Goal: Use online tool/utility: Utilize a website feature to perform a specific function

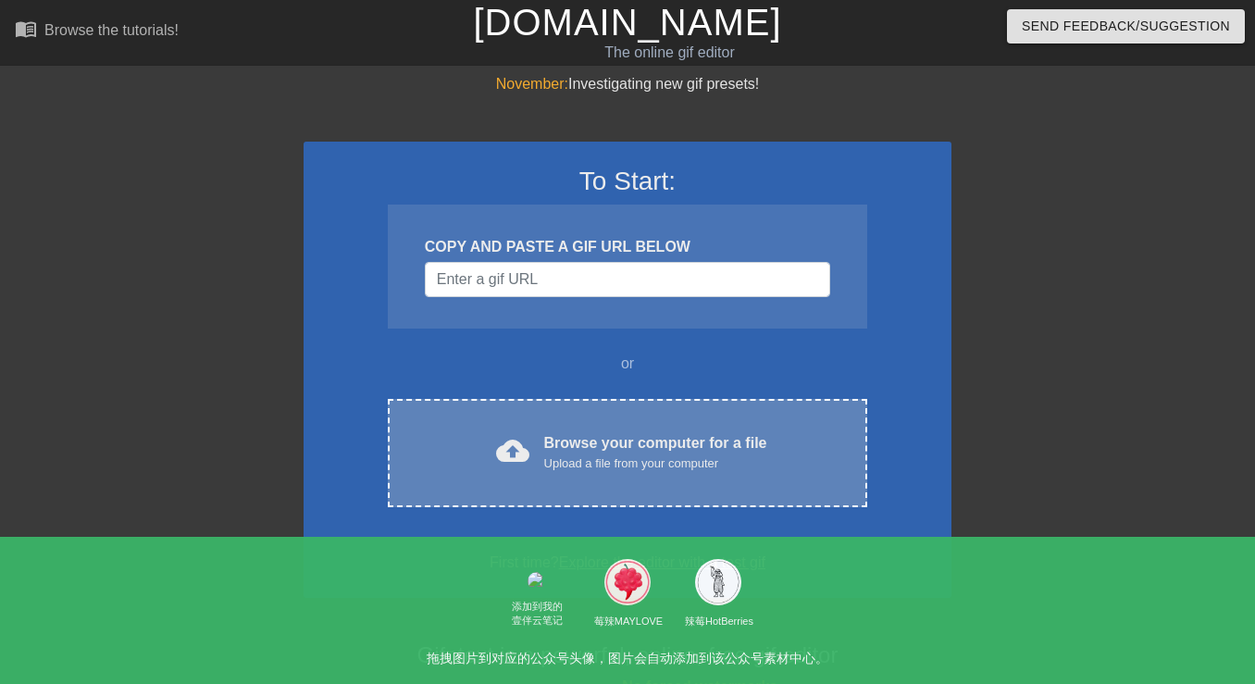
click at [579, 465] on div "Upload a file from your computer" at bounding box center [655, 463] width 223 height 19
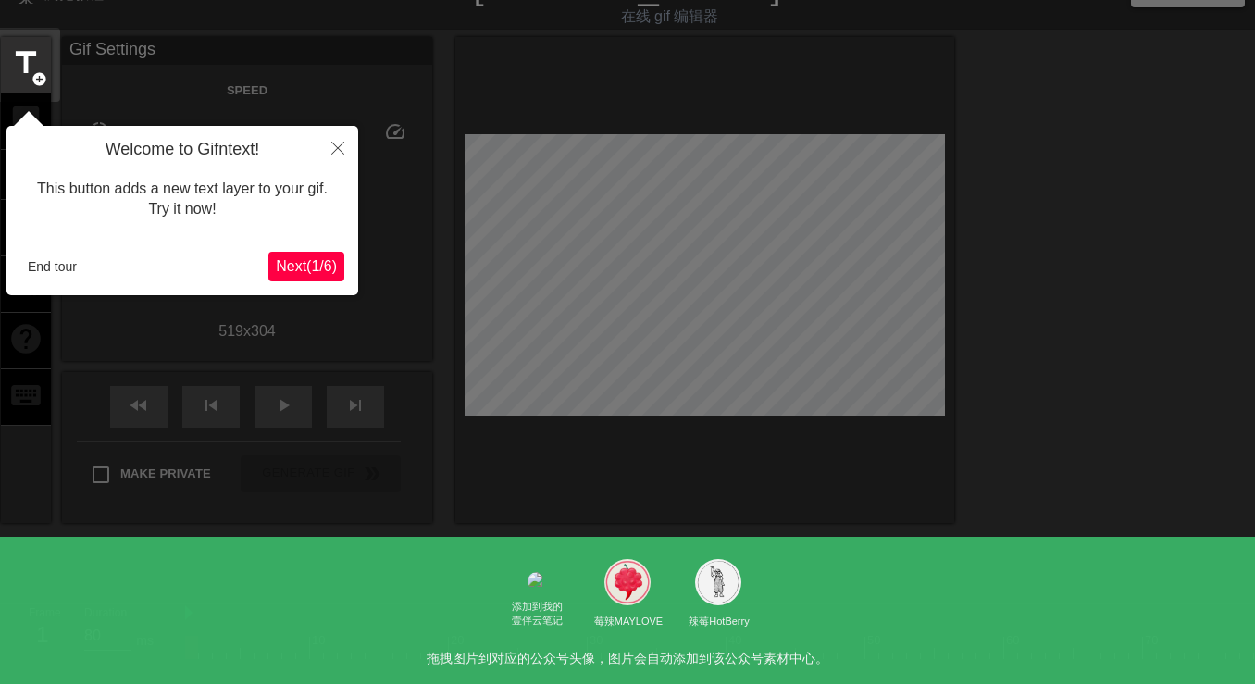
scroll to position [45, 0]
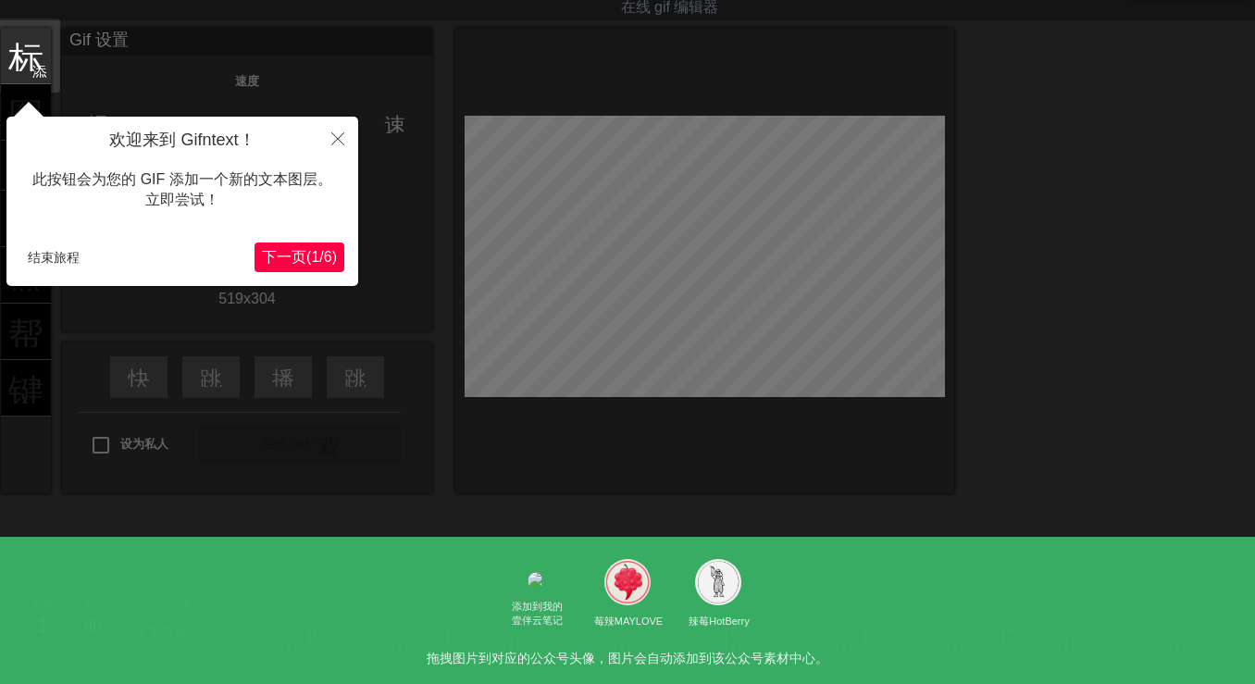
click at [272, 254] on font "下一页" at bounding box center [284, 257] width 44 height 16
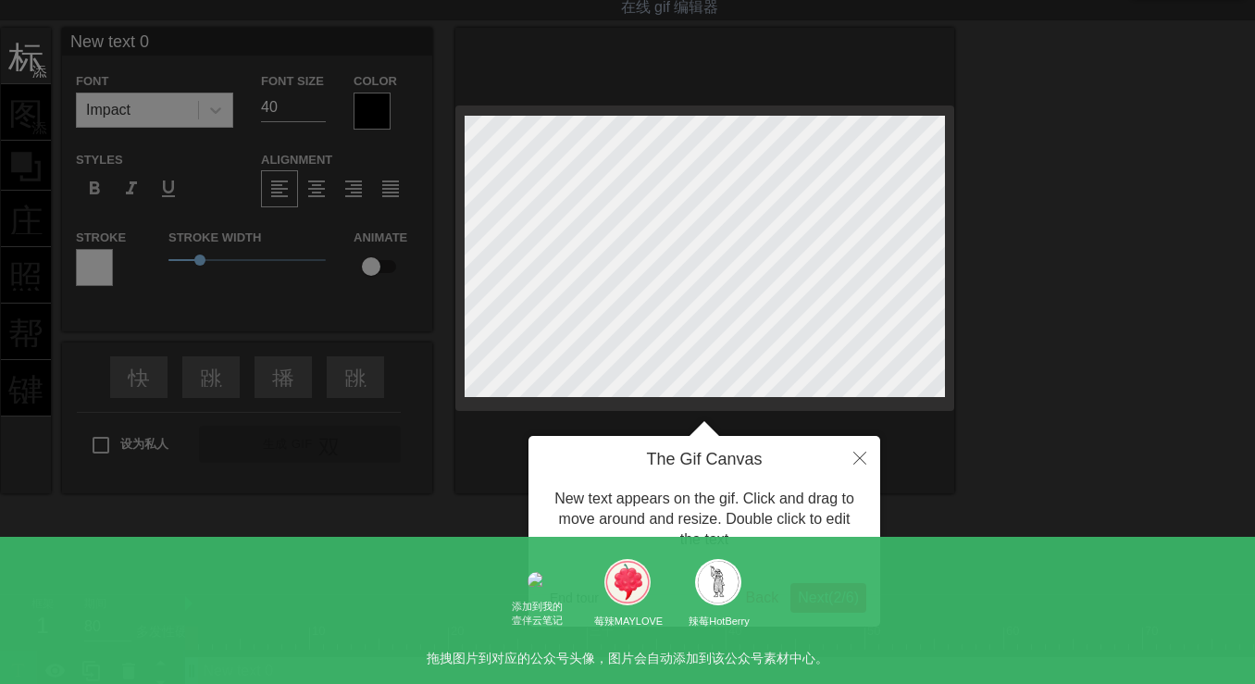
scroll to position [0, 0]
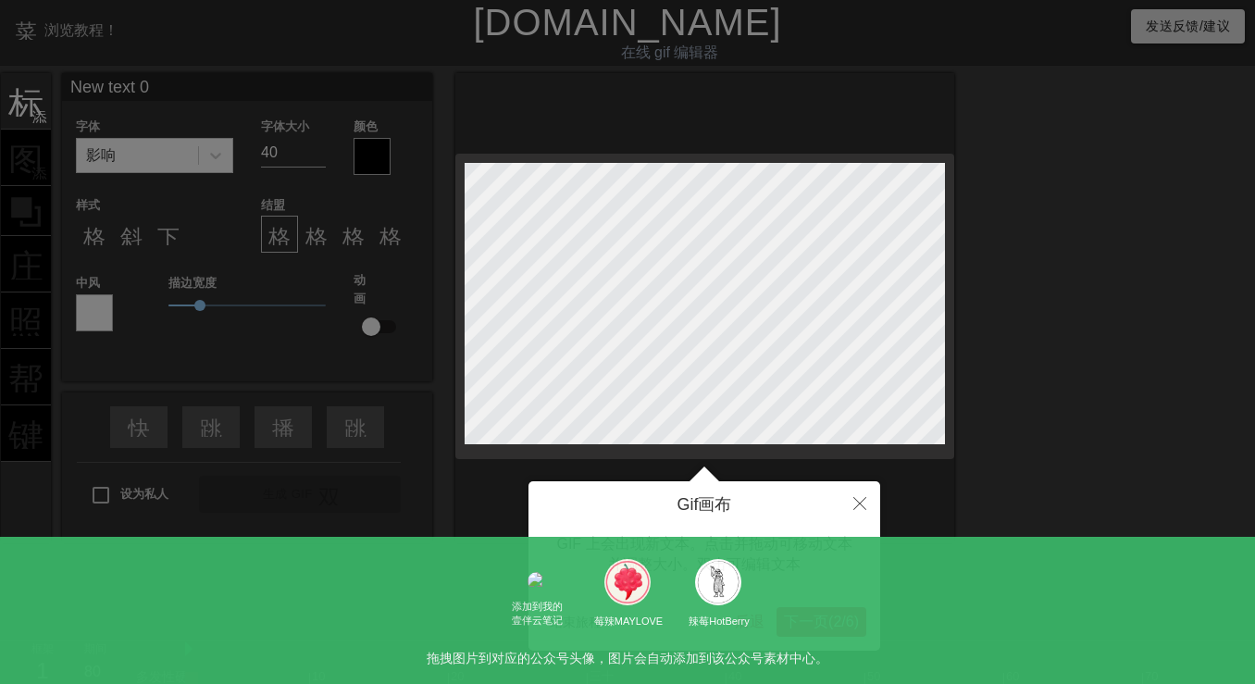
click at [851, 622] on font "6" at bounding box center [850, 621] width 8 height 16
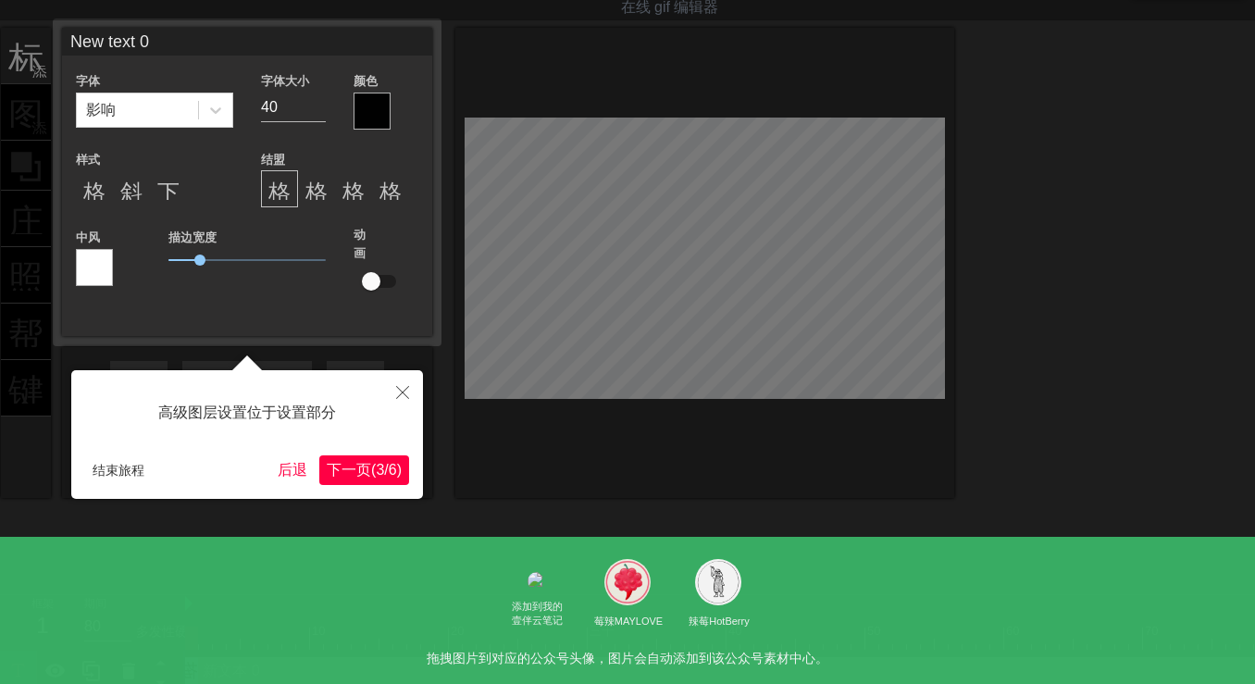
click at [851, 622] on div at bounding box center [627, 330] width 1255 height 751
drag, startPoint x: 730, startPoint y: 561, endPoint x: 609, endPoint y: 531, distance: 124.8
click at [730, 561] on div at bounding box center [627, 330] width 1255 height 751
click at [329, 488] on div "高级图层设置位于设置部分 结束旅程 后退 下一页 ( 3 / 6 )" at bounding box center [247, 434] width 352 height 129
click at [345, 477] on font "下一页" at bounding box center [349, 470] width 44 height 16
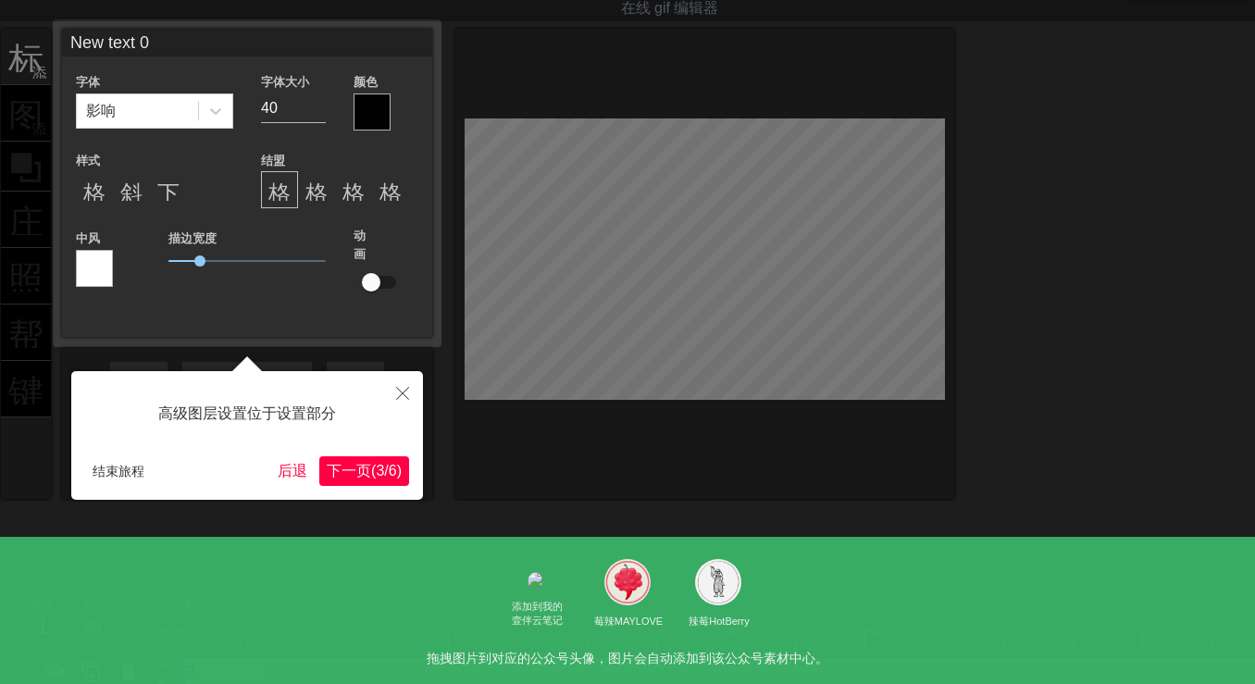
scroll to position [0, 0]
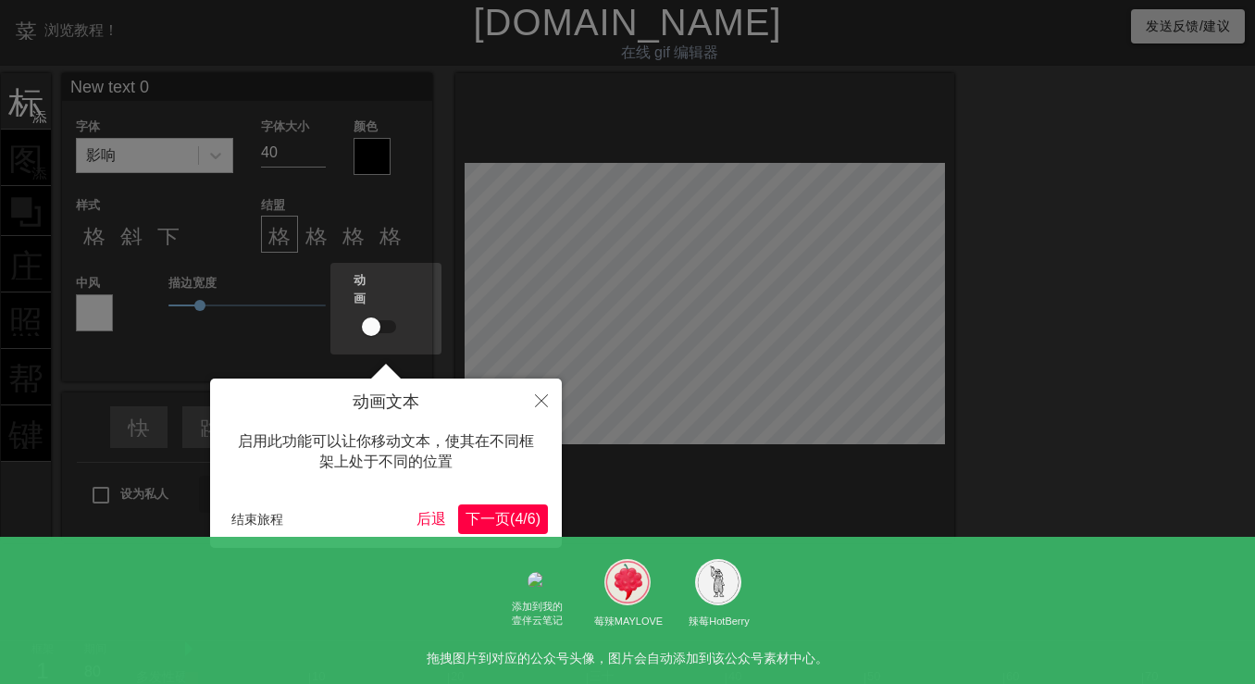
click at [510, 518] on font "(" at bounding box center [512, 519] width 5 height 16
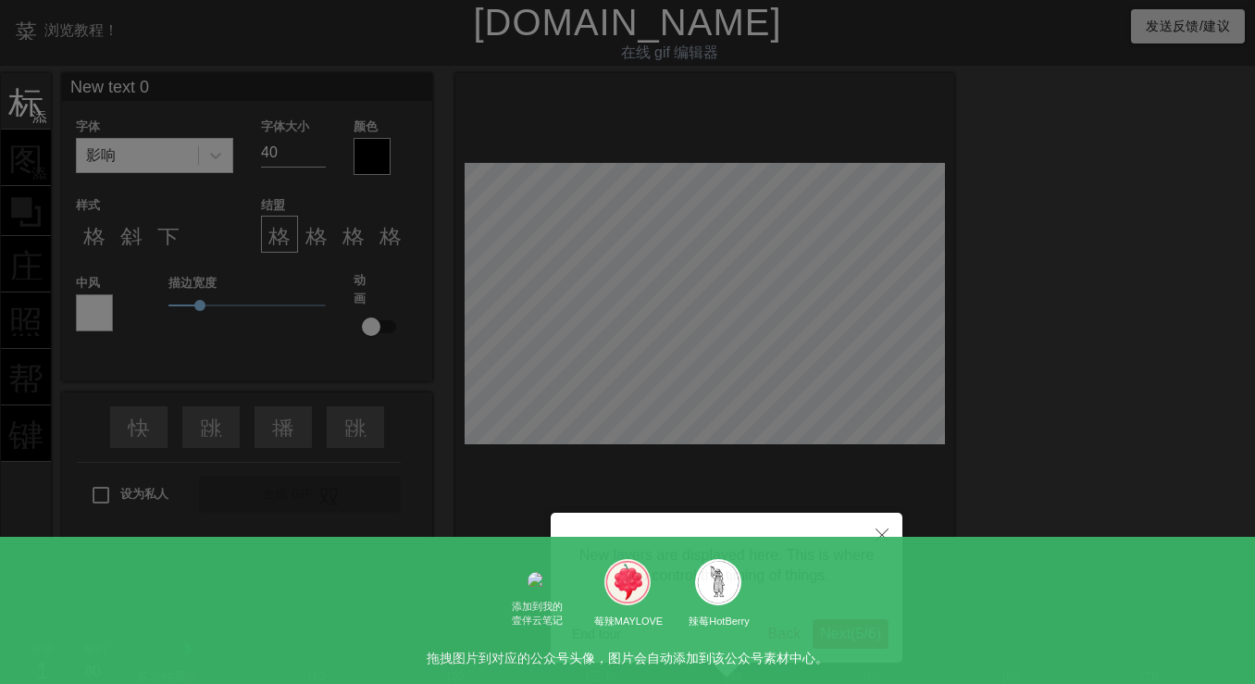
scroll to position [70, 0]
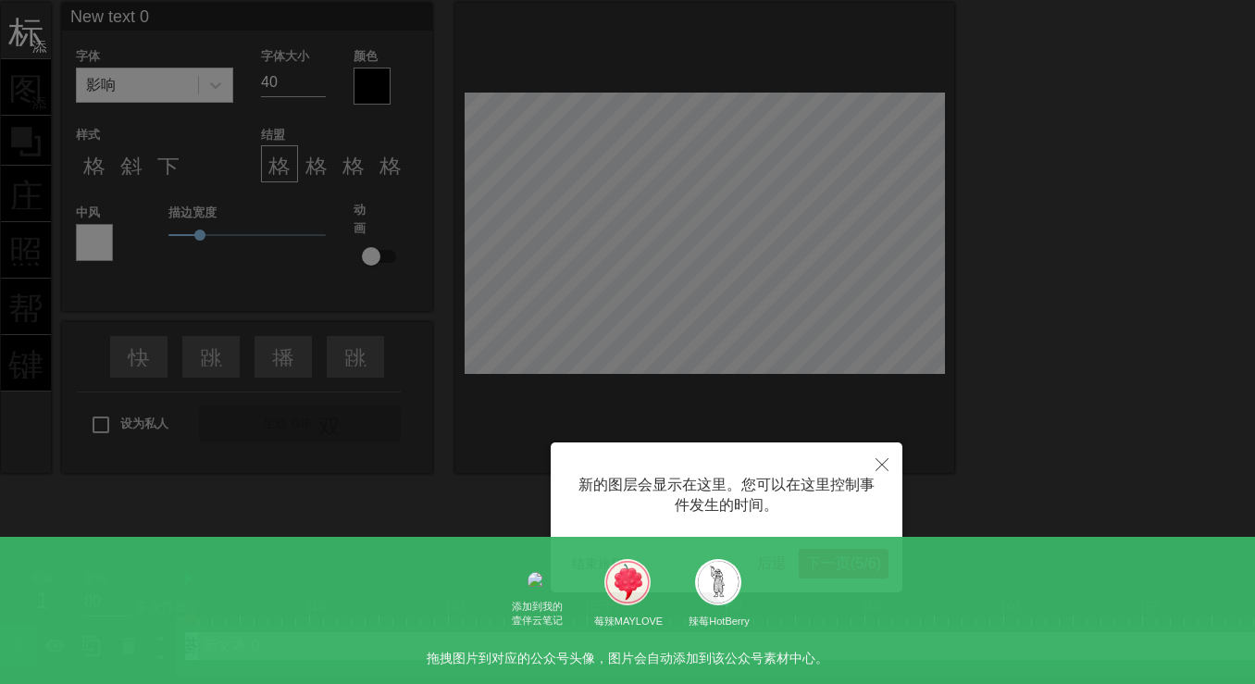
click at [816, 562] on font "下一页" at bounding box center [828, 563] width 44 height 16
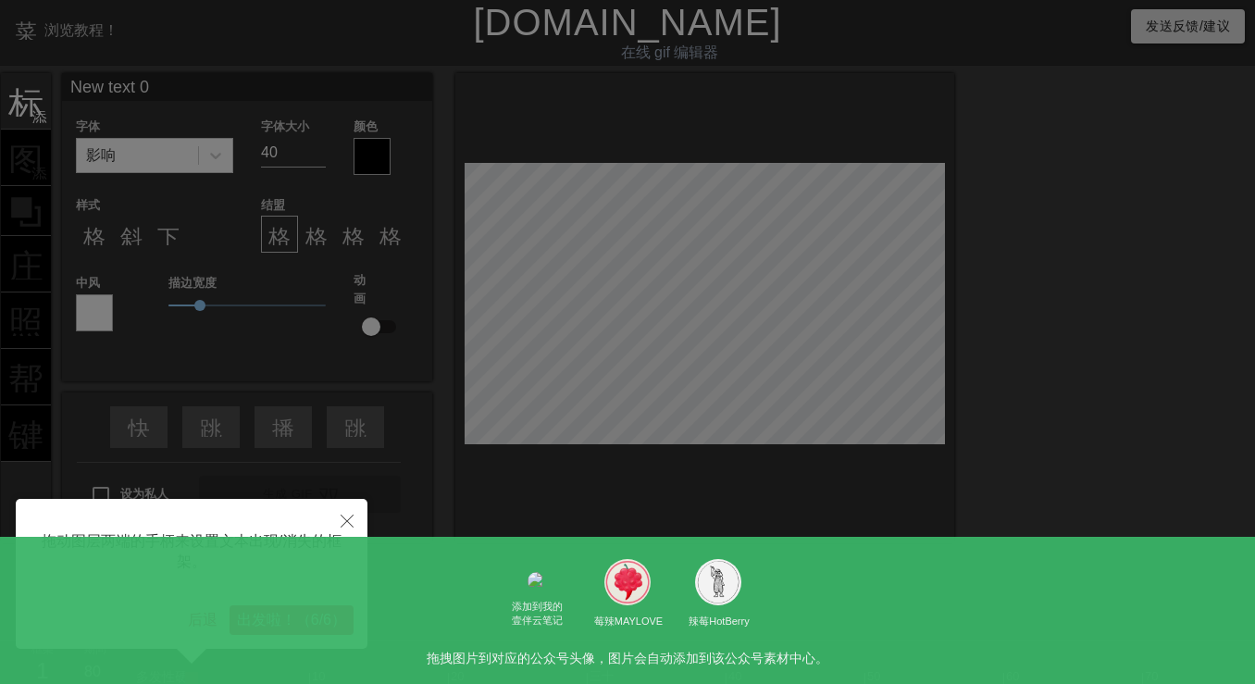
click at [303, 619] on font "（" at bounding box center [303, 620] width 15 height 16
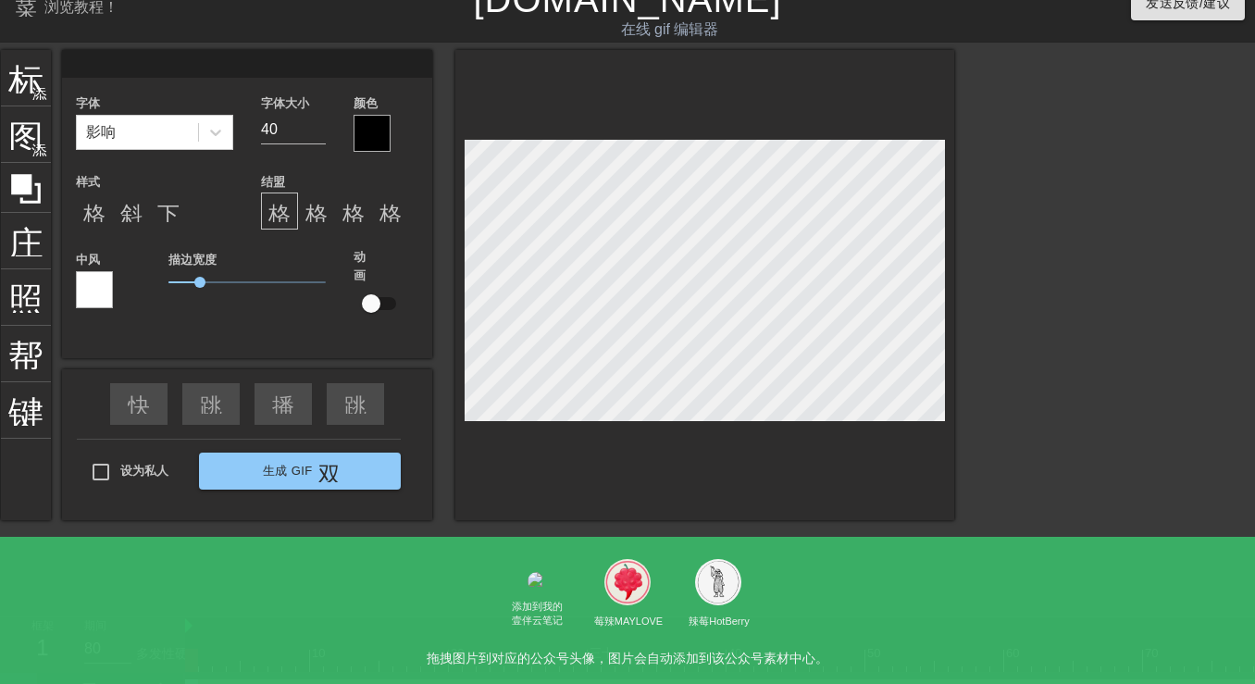
scroll to position [3, 3]
click at [31, 293] on font "照片尺寸选择大" at bounding box center [131, 295] width 246 height 35
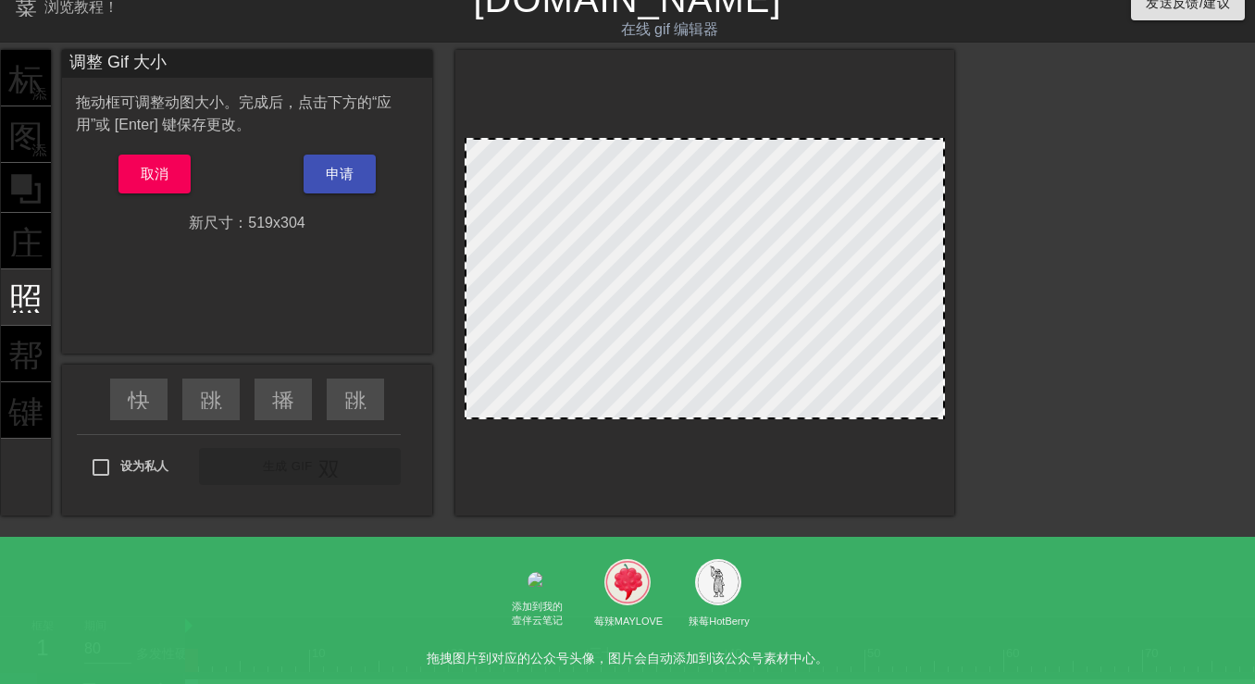
click at [467, 277] on div at bounding box center [705, 278] width 480 height 281
click at [945, 273] on div at bounding box center [704, 282] width 499 height 465
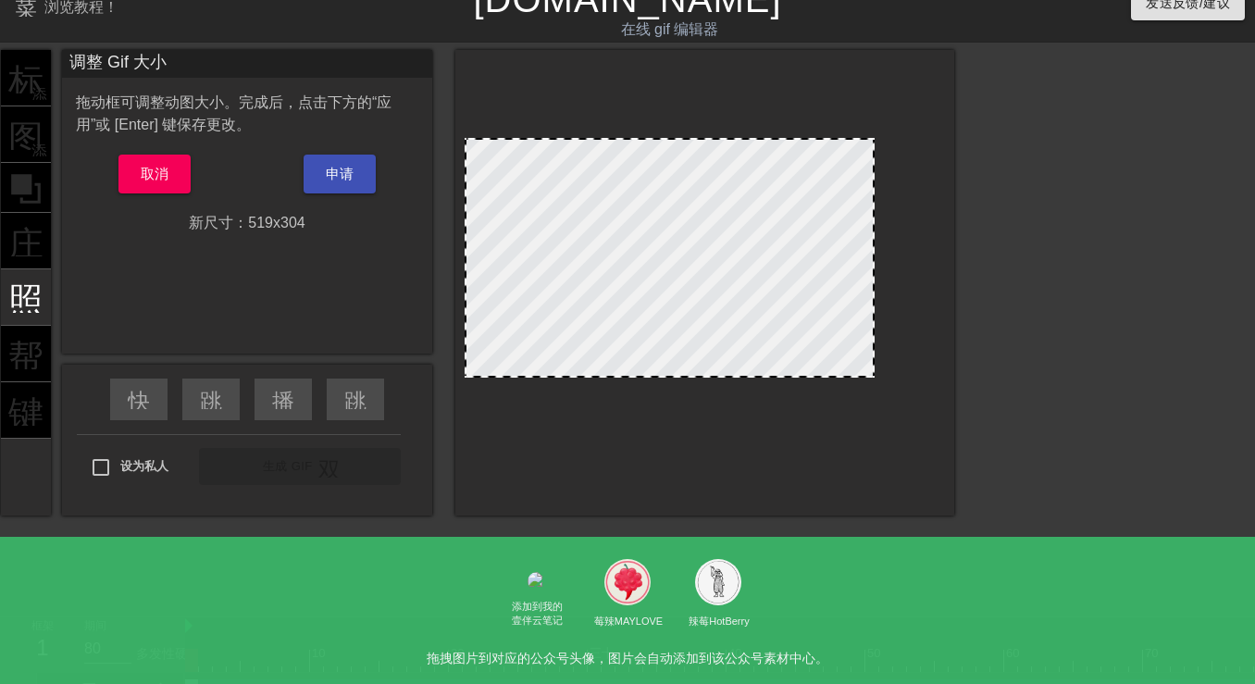
drag, startPoint x: 940, startPoint y: 278, endPoint x: 870, endPoint y: 292, distance: 71.9
click at [173, 176] on button "取消" at bounding box center [154, 174] width 73 height 39
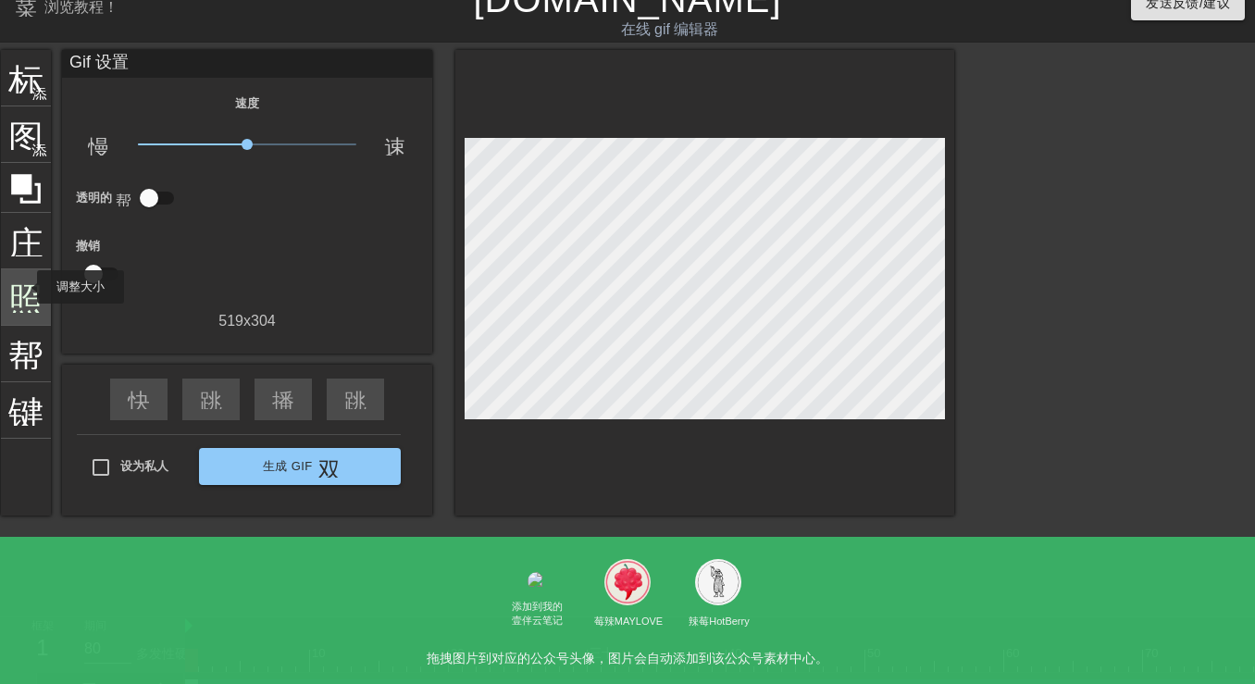
click at [25, 287] on font "照片尺寸选择大" at bounding box center [131, 295] width 246 height 35
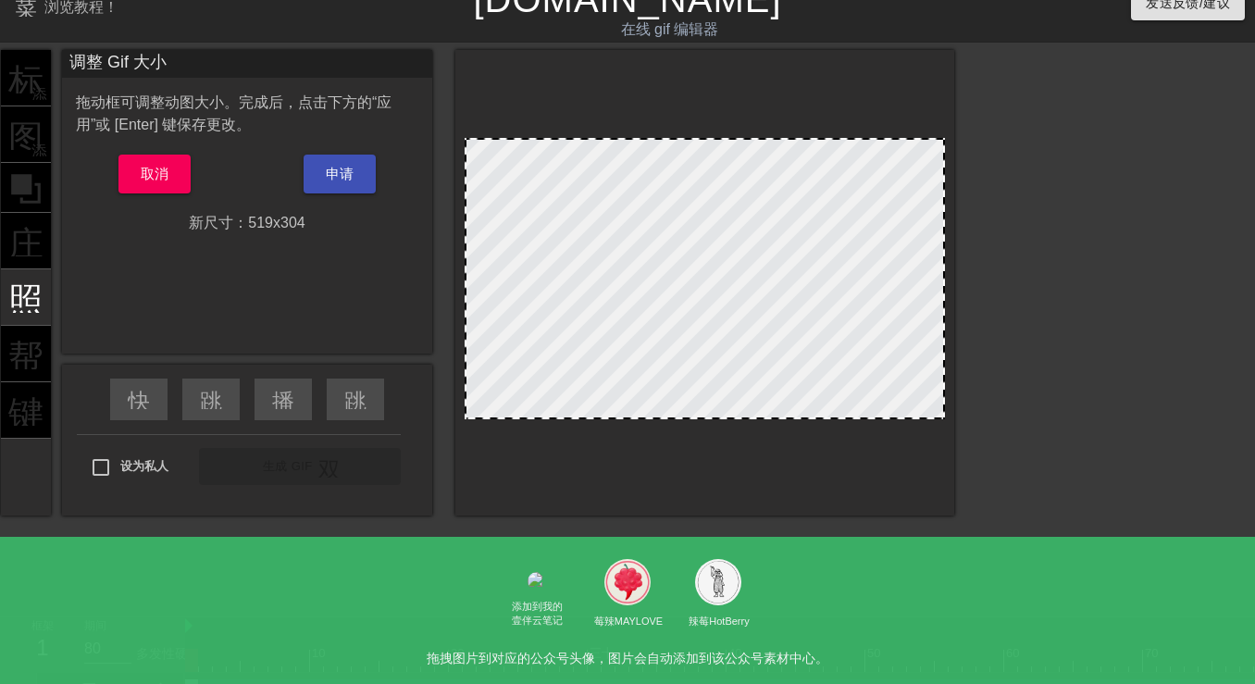
click at [468, 292] on div at bounding box center [705, 278] width 480 height 281
click at [465, 280] on div at bounding box center [705, 278] width 480 height 281
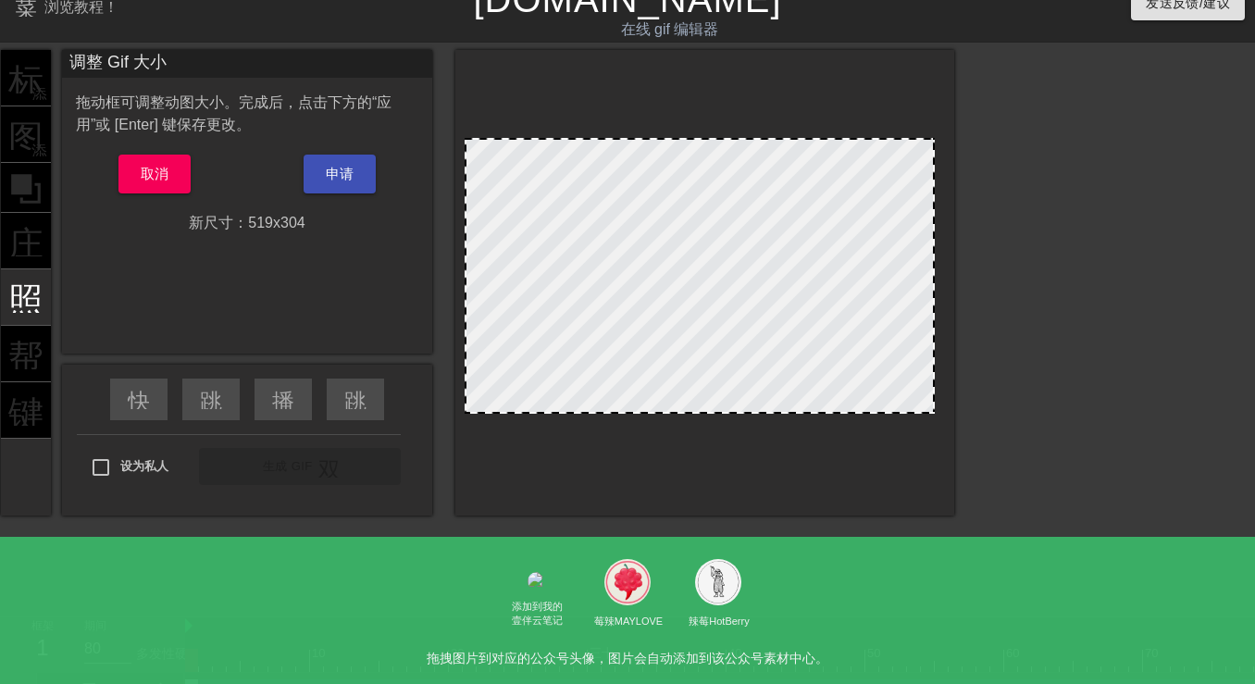
drag, startPoint x: 941, startPoint y: 267, endPoint x: 931, endPoint y: 277, distance: 13.8
drag, startPoint x: 935, startPoint y: 273, endPoint x: 886, endPoint y: 279, distance: 49.5
click at [927, 279] on div at bounding box center [931, 275] width 9 height 271
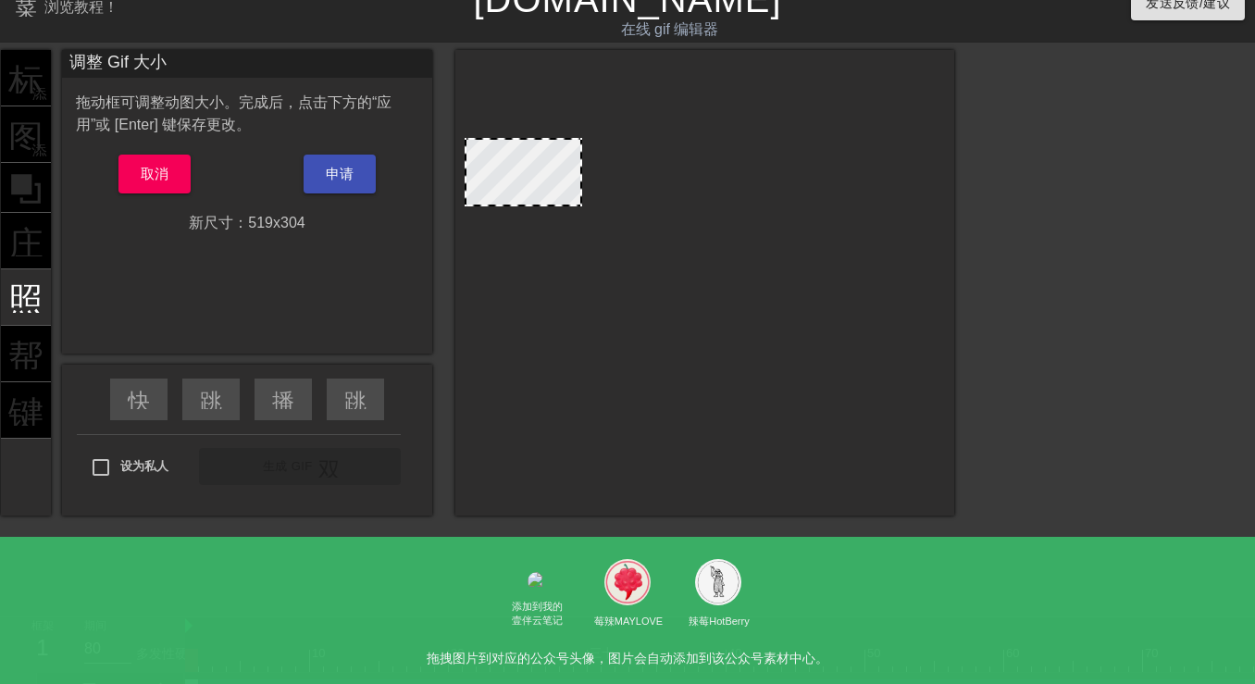
click at [581, 321] on div at bounding box center [705, 278] width 480 height 281
click at [142, 172] on font "取消" at bounding box center [155, 174] width 29 height 16
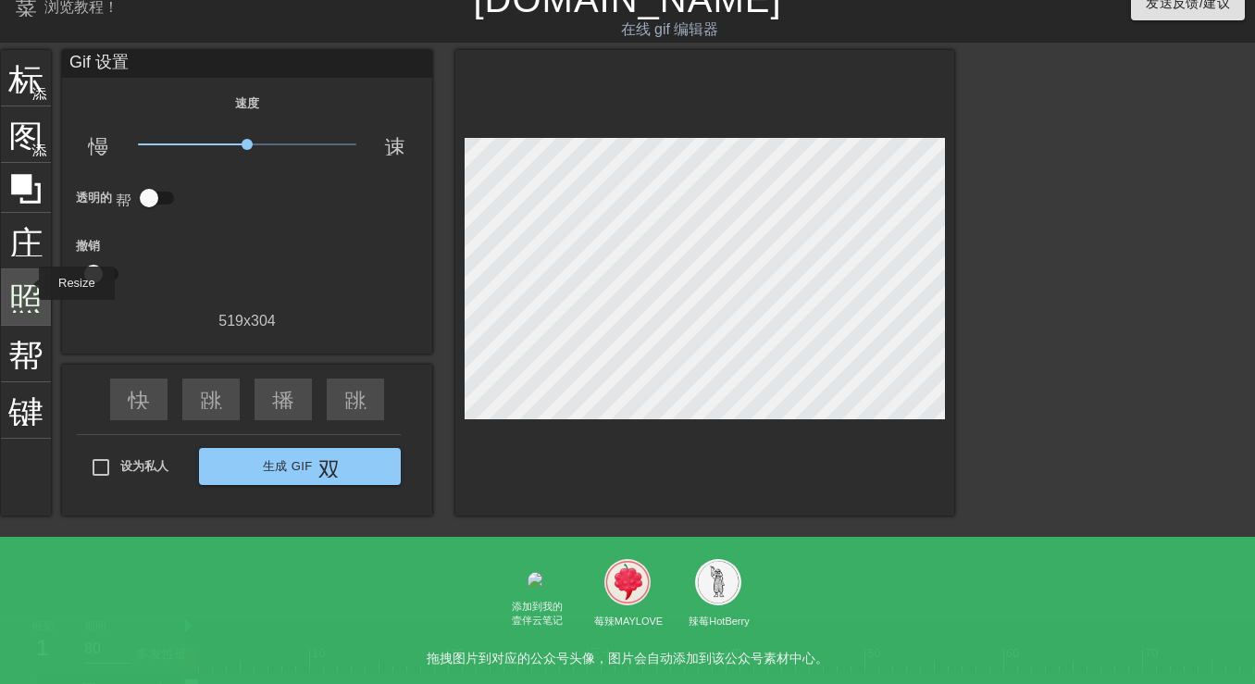
click at [27, 283] on font "照片尺寸选择大" at bounding box center [131, 295] width 246 height 35
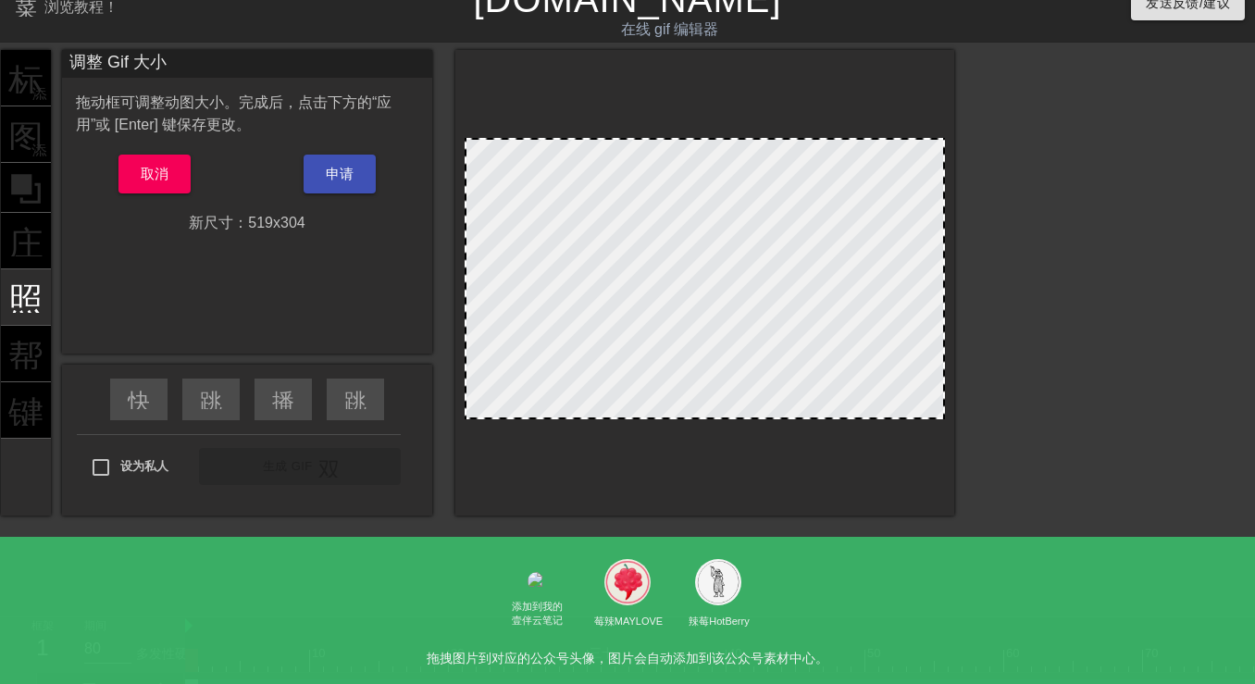
click at [462, 282] on div at bounding box center [704, 282] width 499 height 465
click at [487, 160] on div at bounding box center [705, 278] width 480 height 281
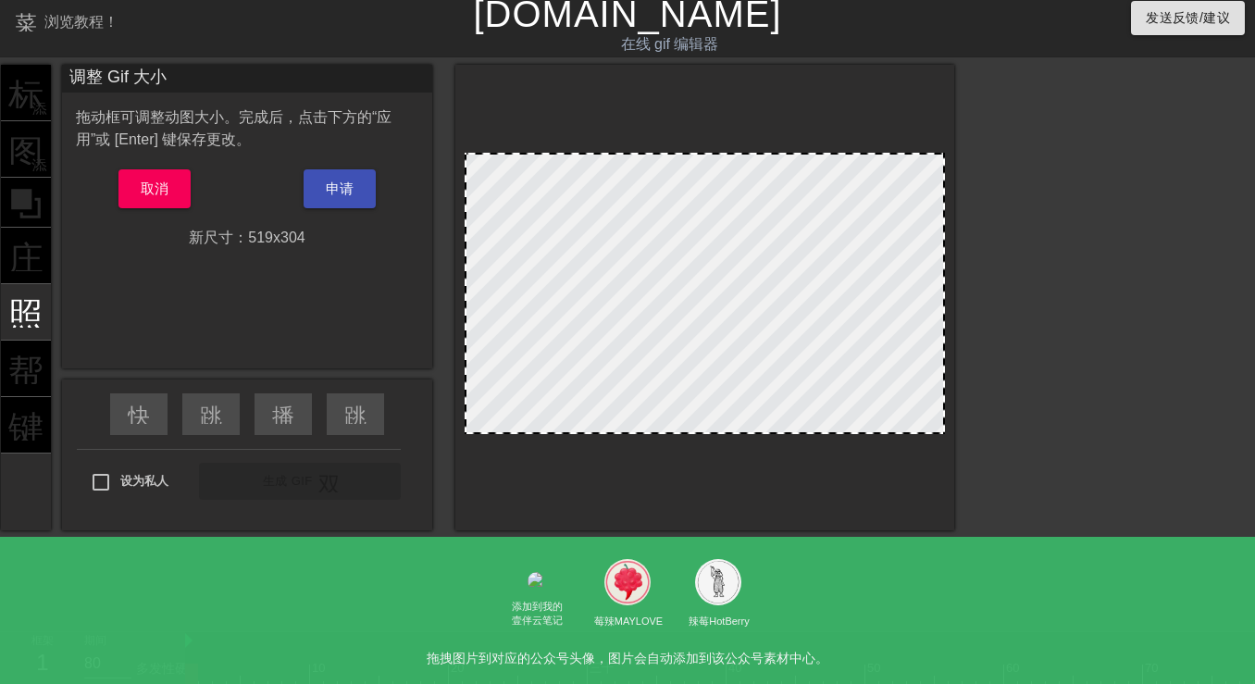
scroll to position [0, 0]
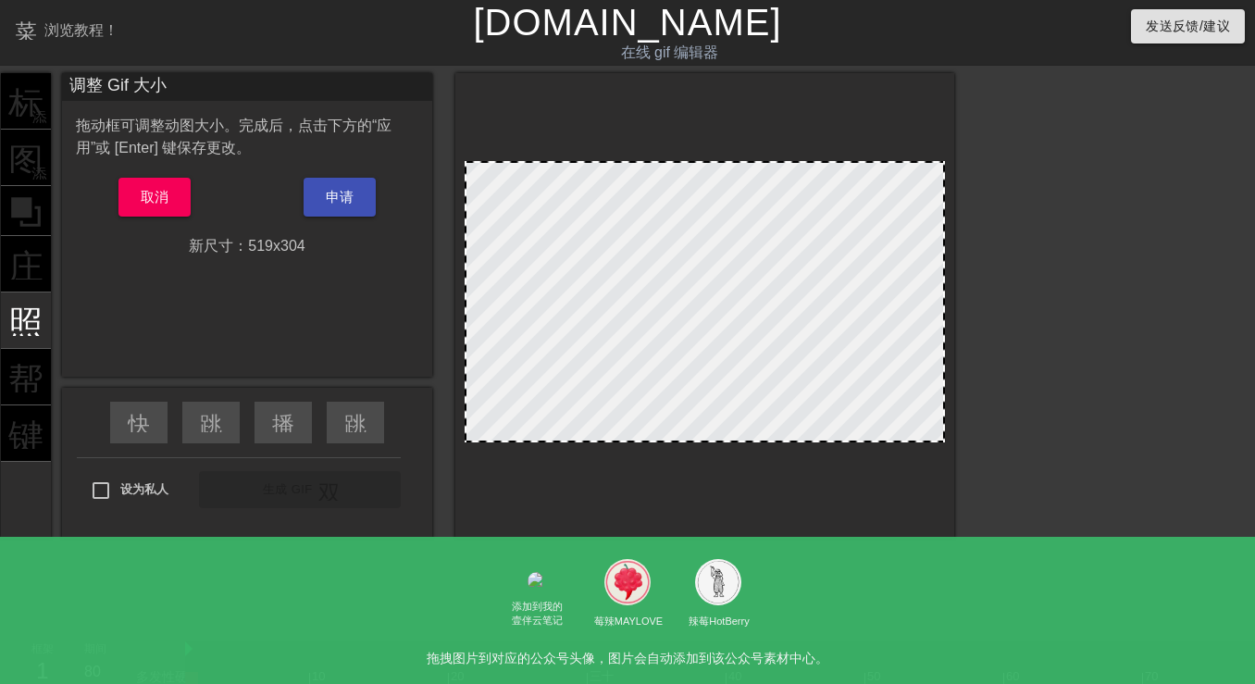
click at [904, 275] on div at bounding box center [705, 301] width 480 height 281
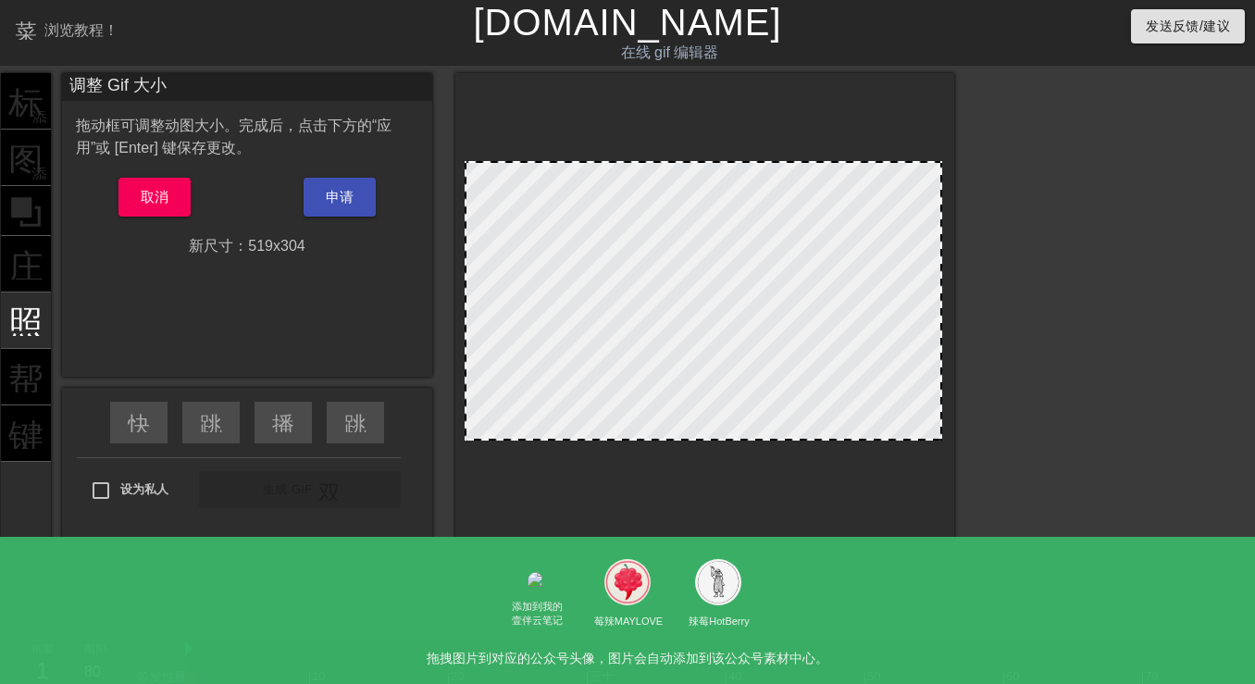
drag, startPoint x: 943, startPoint y: 176, endPoint x: 943, endPoint y: 192, distance: 15.7
click at [943, 192] on div at bounding box center [939, 301] width 9 height 276
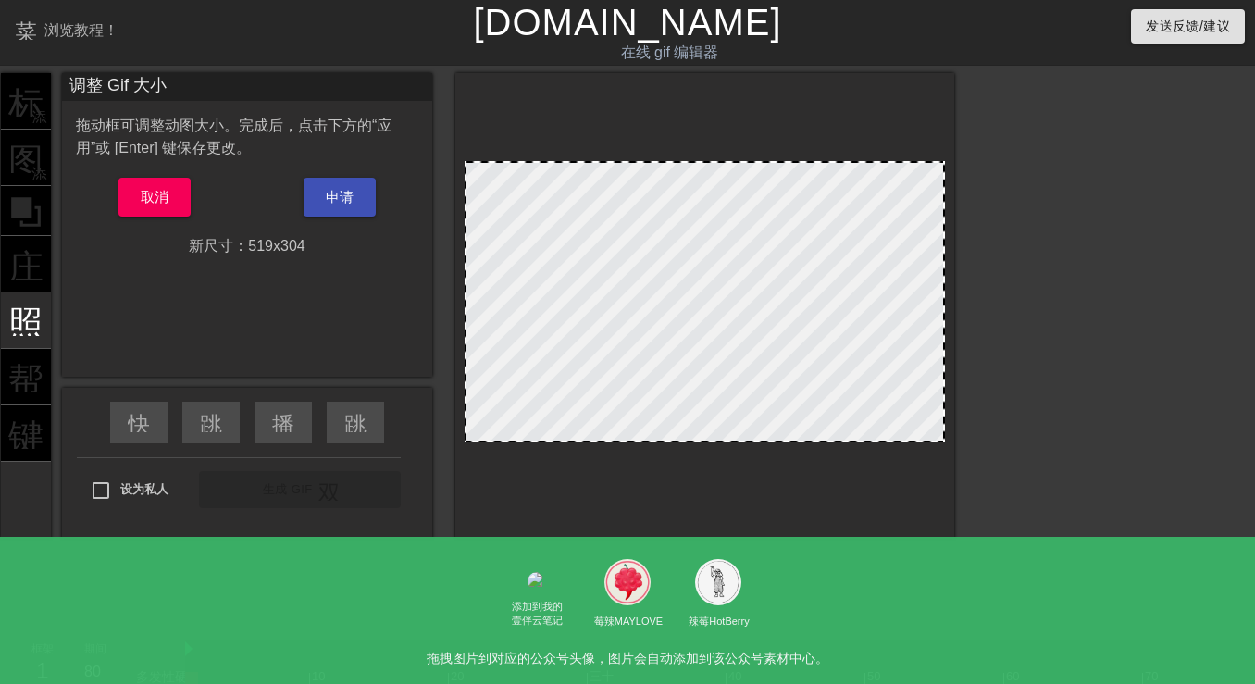
click at [467, 308] on div at bounding box center [705, 301] width 480 height 281
click at [465, 299] on div at bounding box center [705, 301] width 480 height 281
click at [502, 163] on div at bounding box center [705, 301] width 480 height 281
click at [337, 502] on div "设为私人 生成 Gif 双箭头" at bounding box center [239, 493] width 324 height 73
click at [522, 328] on div at bounding box center [705, 301] width 480 height 281
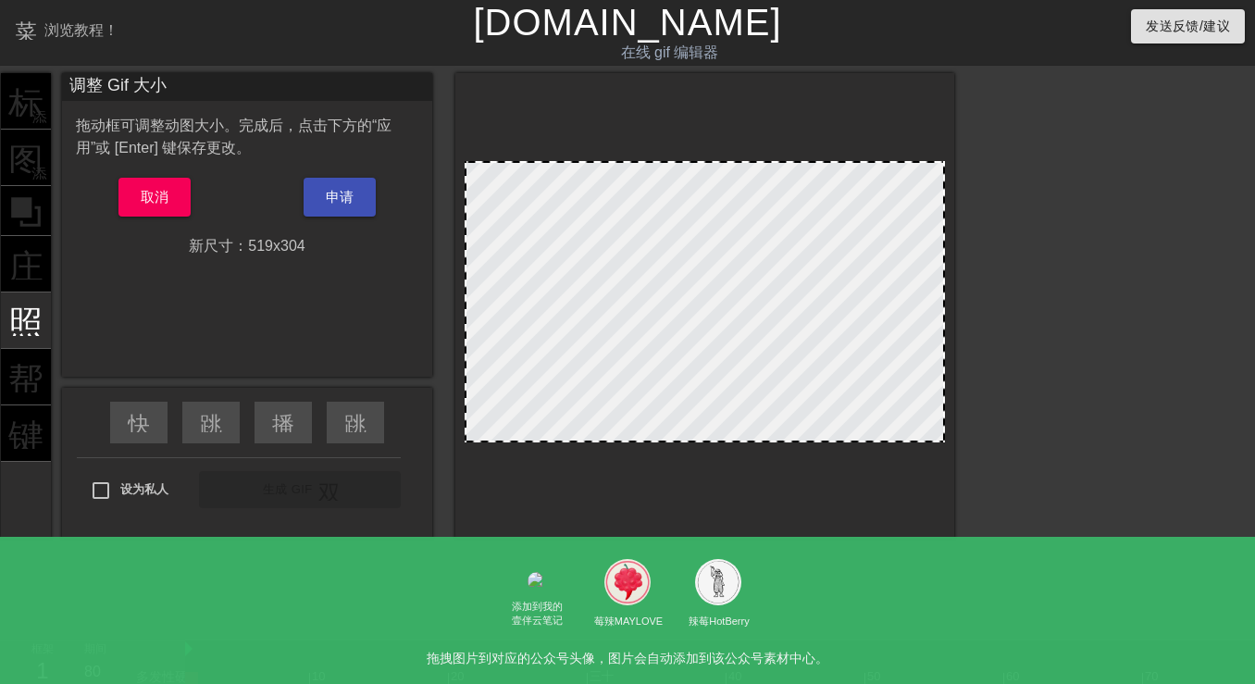
click at [464, 344] on div at bounding box center [704, 305] width 499 height 465
click at [468, 350] on div at bounding box center [705, 301] width 480 height 281
click at [465, 294] on div at bounding box center [705, 301] width 480 height 281
click at [467, 307] on div at bounding box center [705, 301] width 480 height 281
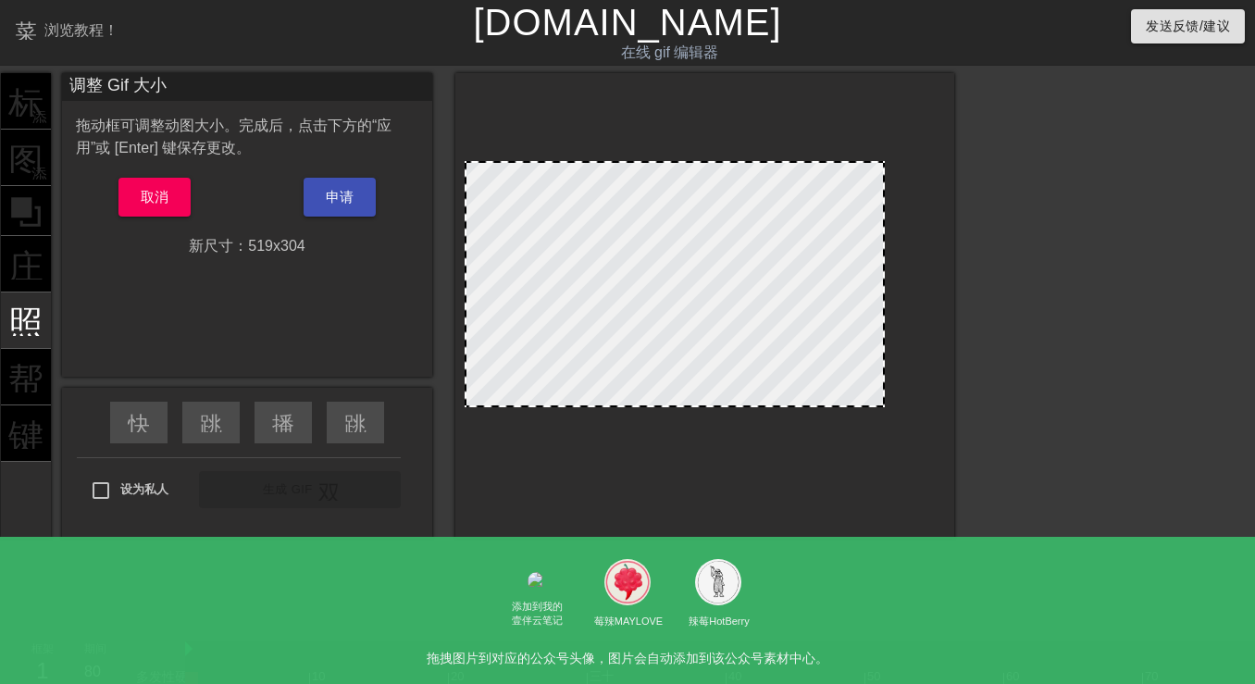
drag, startPoint x: 941, startPoint y: 295, endPoint x: 764, endPoint y: 342, distance: 182.9
click at [675, 163] on span at bounding box center [675, 163] width 0 height 0
